Goal: Task Accomplishment & Management: Complete application form

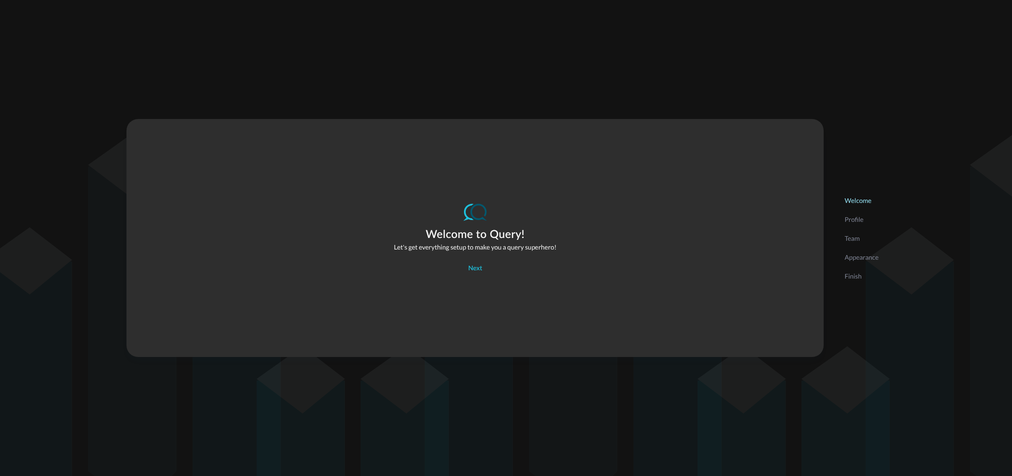
click at [953, 178] on div "Welcome to Query! Let's get everything setup to make you a query superhero! Nex…" at bounding box center [506, 238] width 1012 height 476
click at [475, 271] on div "Next" at bounding box center [475, 269] width 14 height 12
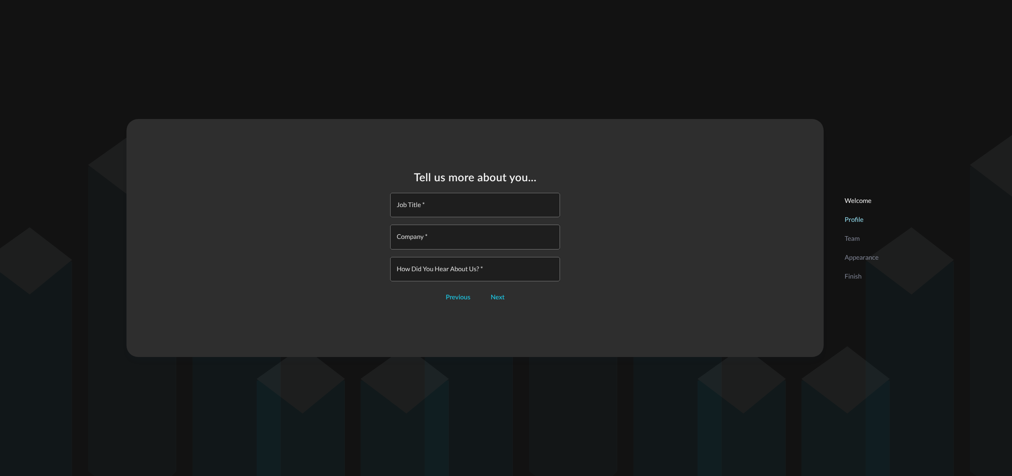
click at [480, 210] on input "Job Title   *" at bounding box center [478, 205] width 164 height 24
type input "Security Manager"
type input "PwC"
click at [476, 264] on input "How did you hear about us?   *" at bounding box center [478, 269] width 164 height 24
click at [493, 299] on div "Next" at bounding box center [498, 298] width 14 height 12
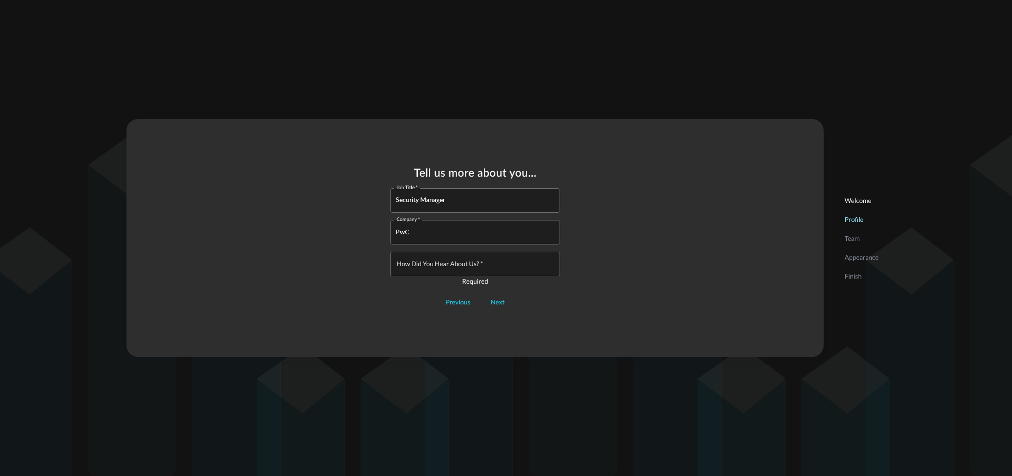
click at [482, 277] on input "How did you hear about us?   *" at bounding box center [478, 264] width 164 height 24
type input "N/A"
click at [496, 300] on div "Next" at bounding box center [498, 298] width 14 height 12
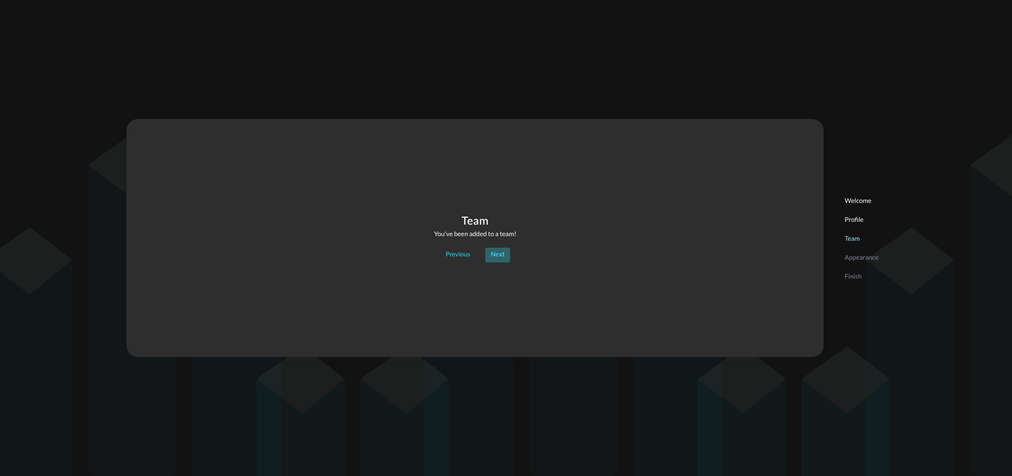
click at [502, 254] on div "Next" at bounding box center [498, 255] width 14 height 12
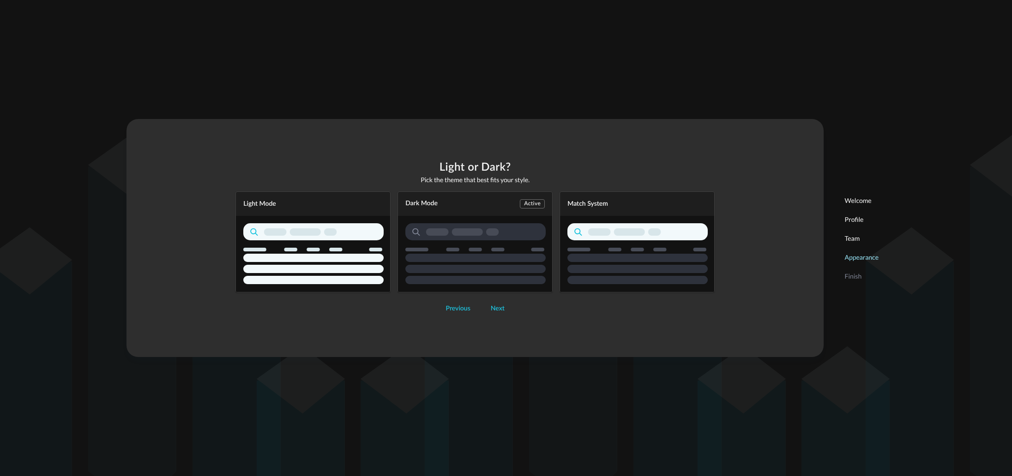
click at [499, 227] on div "Dark Mode Active" at bounding box center [475, 242] width 155 height 101
click at [498, 311] on div "Next" at bounding box center [498, 309] width 14 height 12
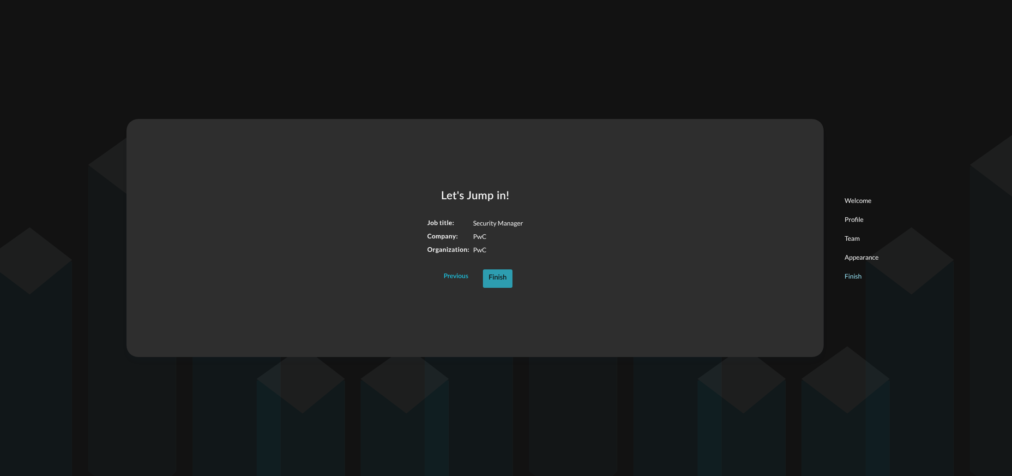
click at [500, 280] on div "Finish" at bounding box center [497, 278] width 18 height 12
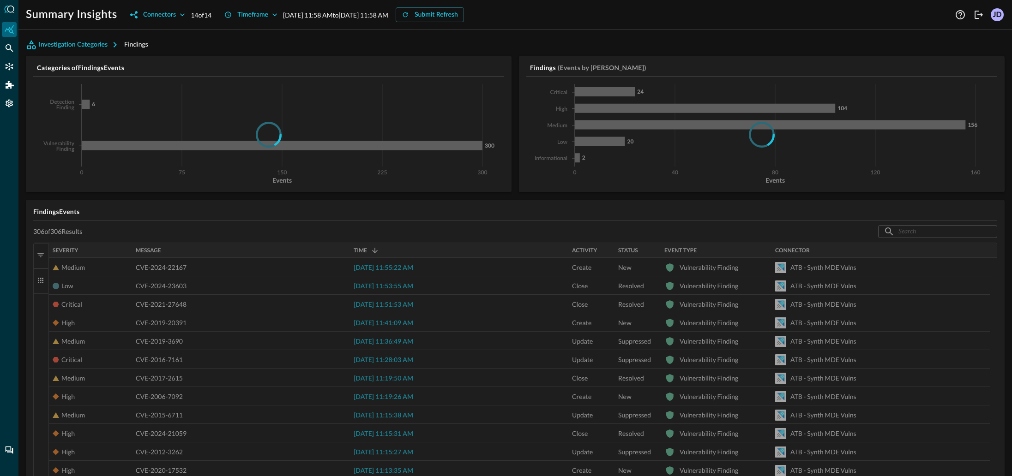
click at [909, 20] on div "Summary Insights Connectors 14 of 14 Timeframe [DATE] 11:58 AM to [DATE] 11:58 …" at bounding box center [489, 14] width 927 height 15
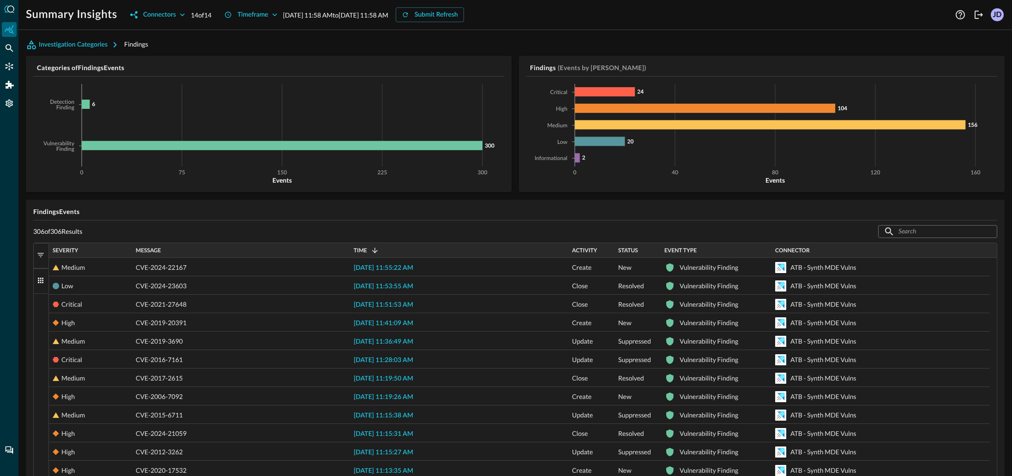
click at [411, 48] on div "Investigation Categories Findings" at bounding box center [515, 44] width 979 height 15
click at [186, 16] on icon "button" at bounding box center [182, 14] width 9 height 9
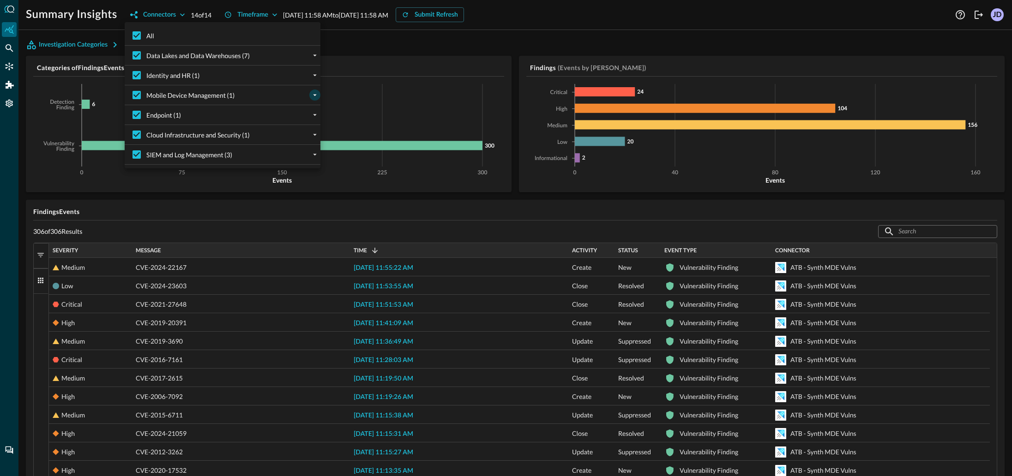
click at [311, 96] on icon "expand" at bounding box center [315, 95] width 8 height 8
click at [311, 96] on icon "collapse" at bounding box center [315, 95] width 8 height 8
click at [311, 76] on icon "expand" at bounding box center [315, 75] width 8 height 8
click at [311, 76] on icon "collapse" at bounding box center [315, 75] width 8 height 8
click at [311, 56] on icon "expand" at bounding box center [315, 55] width 8 height 8
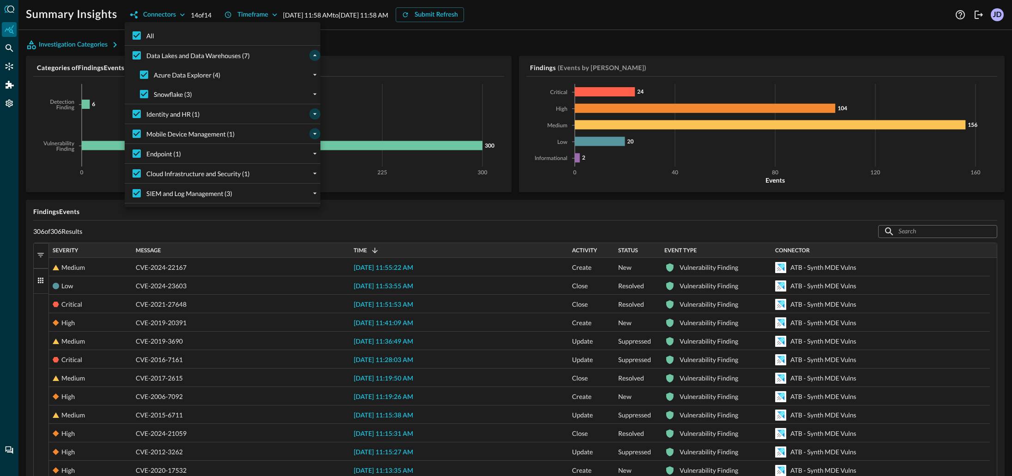
click at [311, 56] on icon "collapse" at bounding box center [315, 55] width 8 height 8
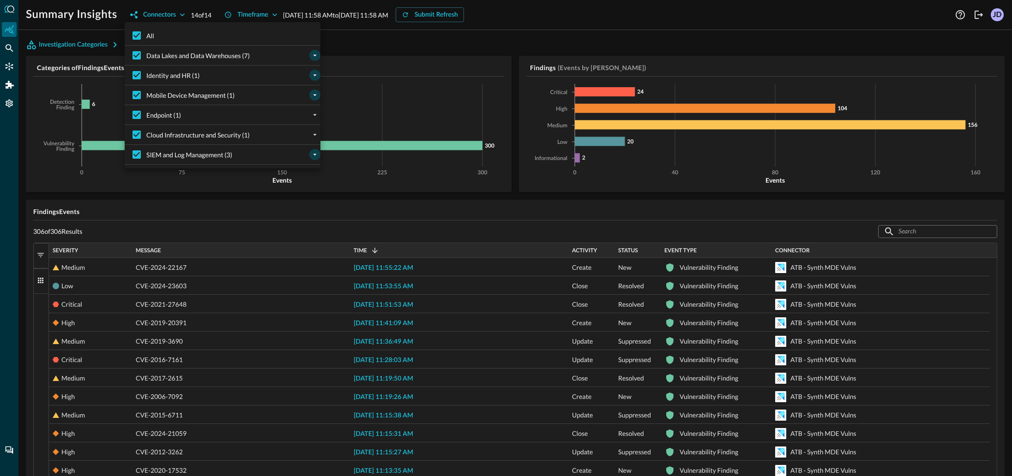
click at [311, 157] on icon "expand" at bounding box center [315, 155] width 8 height 8
click at [311, 117] on icon "expand" at bounding box center [315, 115] width 8 height 8
click at [178, 16] on div at bounding box center [506, 238] width 1012 height 476
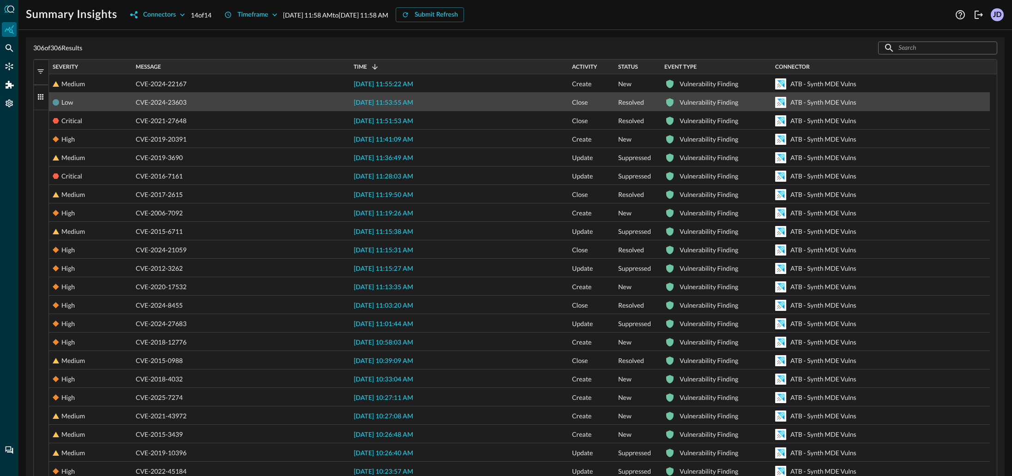
scroll to position [231, 0]
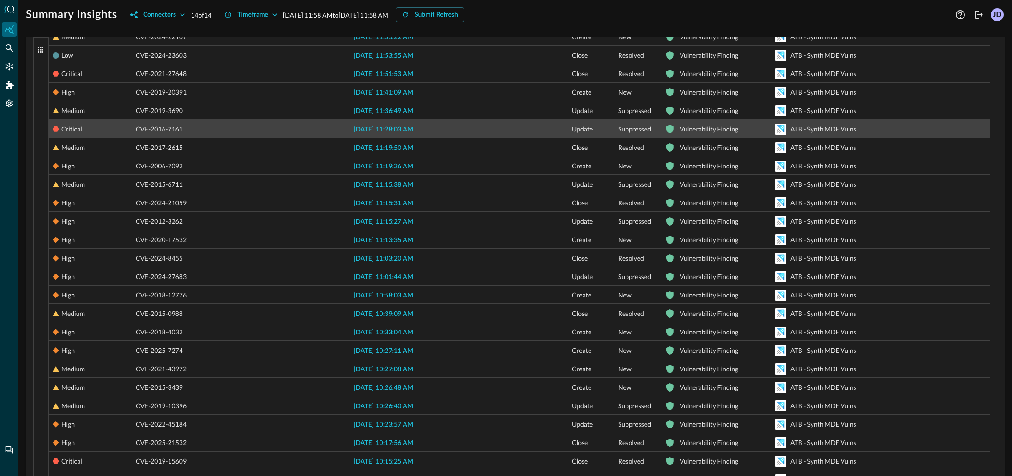
click at [70, 130] on div "Critical" at bounding box center [71, 129] width 21 height 18
click at [89, 128] on icon "button" at bounding box center [91, 129] width 11 height 11
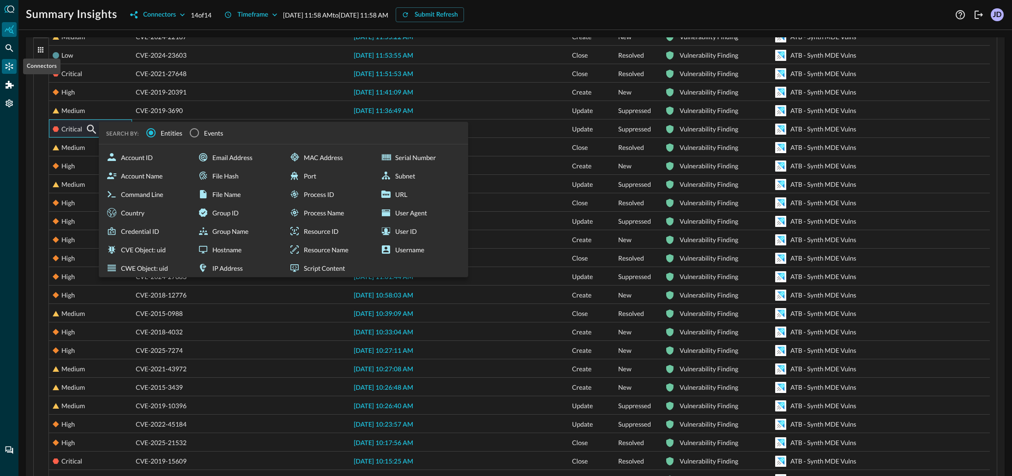
click at [13, 64] on icon "Connectors" at bounding box center [9, 66] width 9 height 9
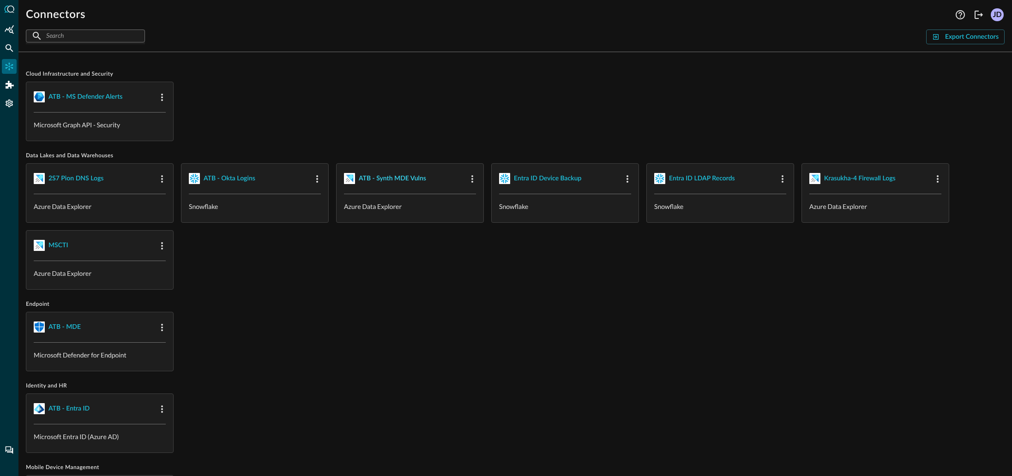
click at [387, 175] on div "ATB - Synth MDE Vulns" at bounding box center [392, 179] width 67 height 12
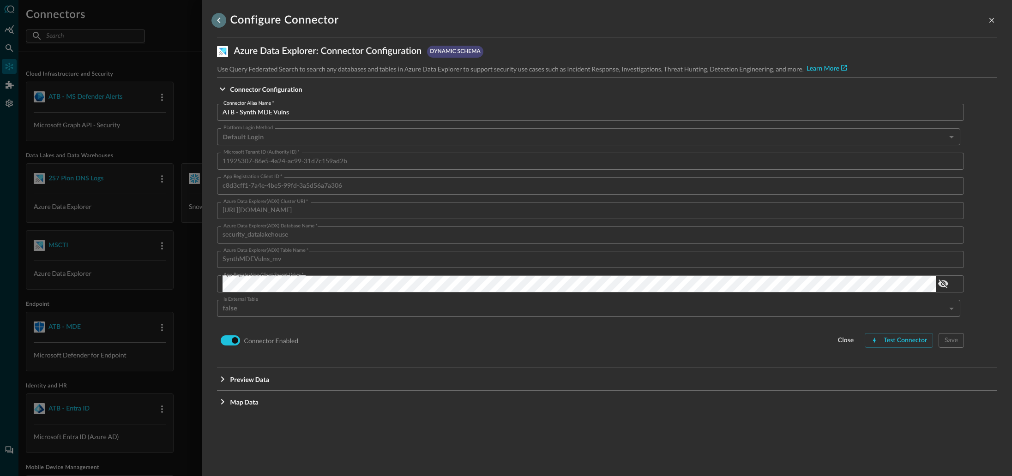
click at [218, 20] on icon "go back" at bounding box center [218, 21] width 3 height 6
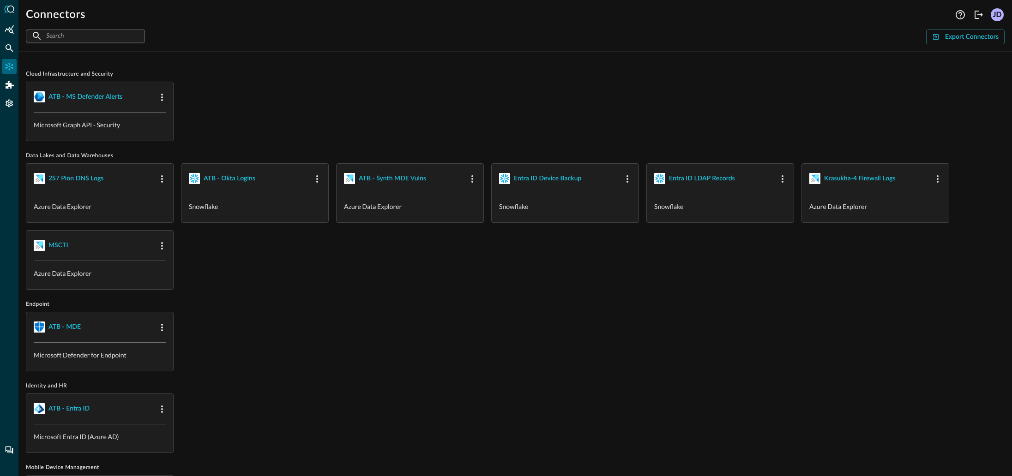
click at [308, 119] on div "ATB - MS Defender Alerts Microsoft Graph API - Security" at bounding box center [515, 112] width 979 height 60
click at [77, 40] on input "text" at bounding box center [85, 35] width 78 height 17
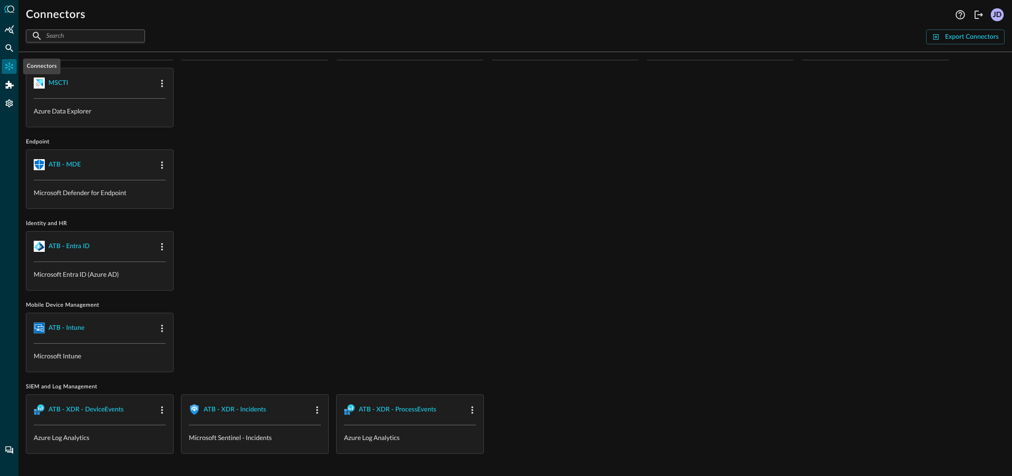
click at [10, 65] on icon "Connectors" at bounding box center [9, 66] width 9 height 9
